Goal: Find specific fact: Find specific fact

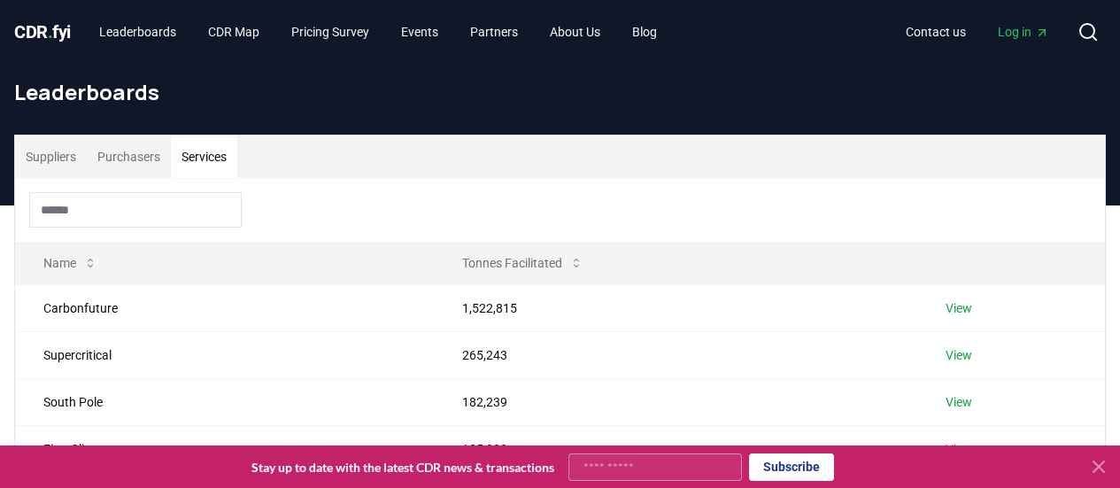
scroll to position [270, 0]
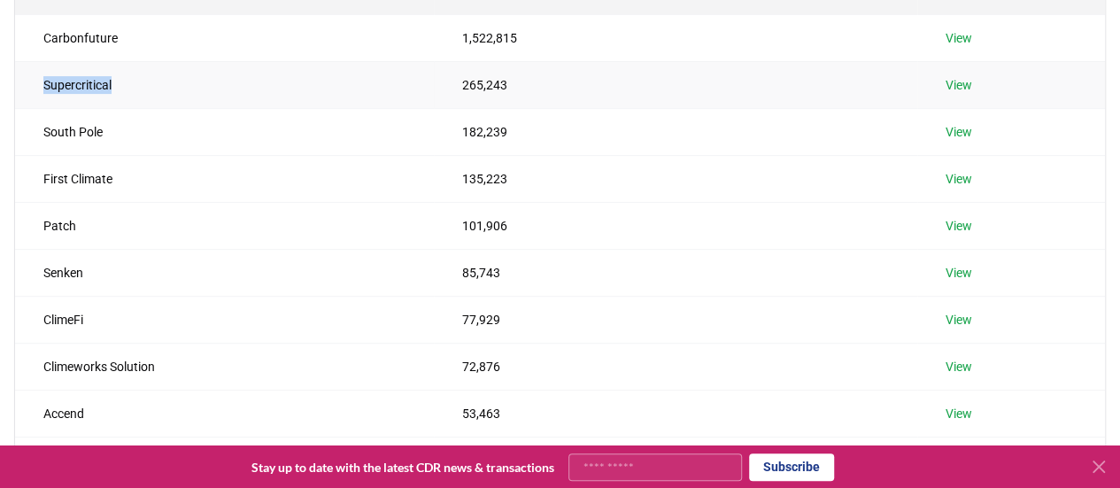
drag, startPoint x: 40, startPoint y: 84, endPoint x: 130, endPoint y: 81, distance: 90.4
click at [130, 81] on td "Supercritical" at bounding box center [224, 84] width 419 height 47
copy td "Supercritical"
drag, startPoint x: 40, startPoint y: 125, endPoint x: 136, endPoint y: 120, distance: 96.7
click at [136, 120] on td "South Pole" at bounding box center [224, 131] width 419 height 47
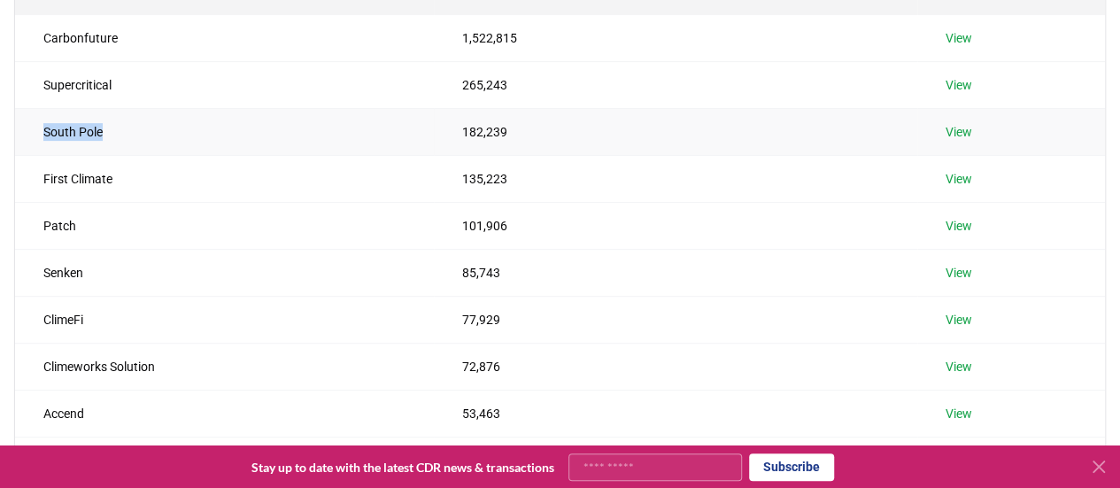
copy td "South Pole"
click at [96, 136] on td "South Pole" at bounding box center [224, 131] width 419 height 47
drag, startPoint x: 30, startPoint y: 173, endPoint x: 167, endPoint y: 174, distance: 137.3
click at [167, 174] on td "First Climate" at bounding box center [224, 178] width 419 height 47
copy td "First Climate"
